Goal: Task Accomplishment & Management: Use online tool/utility

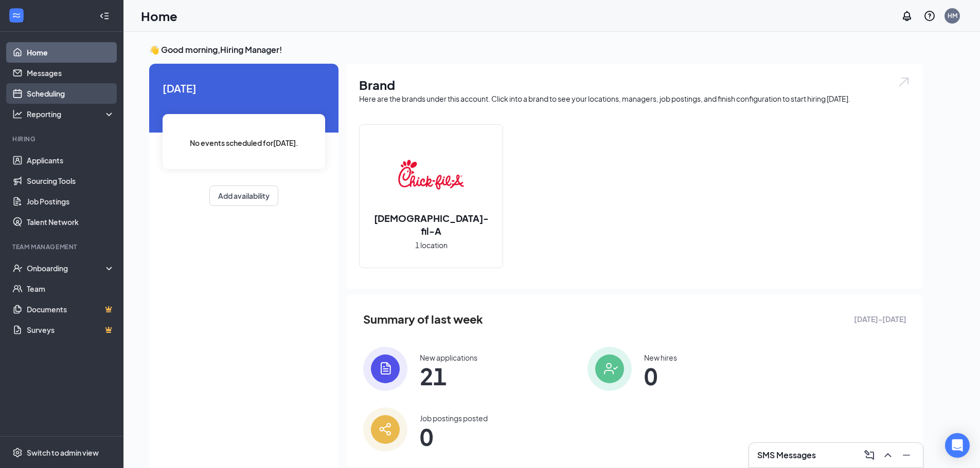
click at [47, 97] on link "Scheduling" at bounding box center [71, 93] width 88 height 21
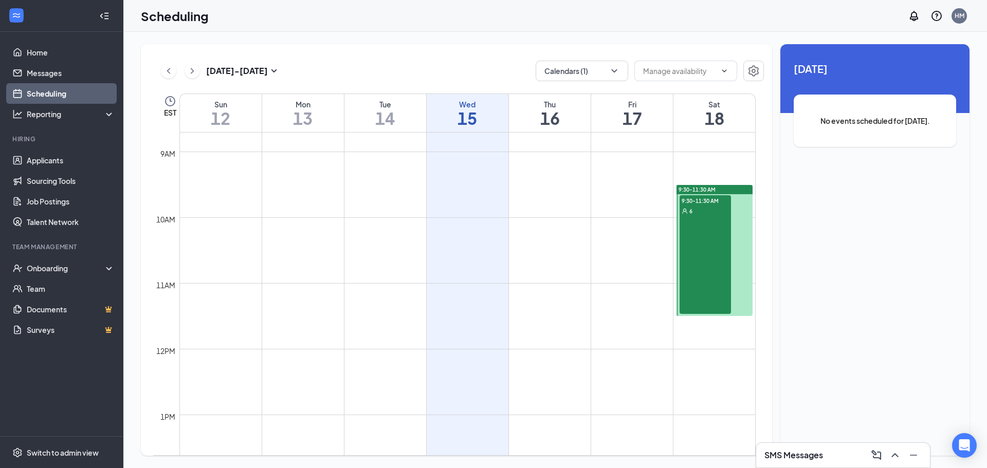
scroll to position [485, 0]
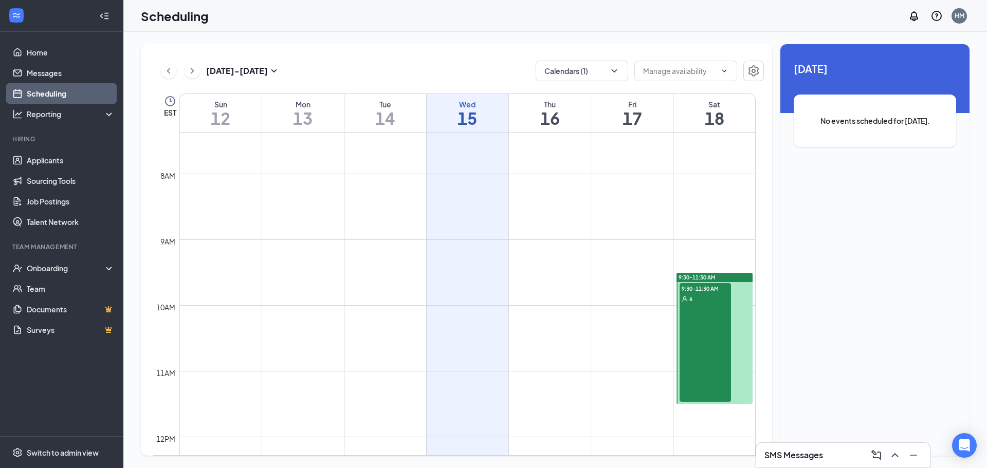
click at [707, 318] on div "9:30-11:30 AM 6" at bounding box center [705, 342] width 51 height 119
